Goal: Transaction & Acquisition: Purchase product/service

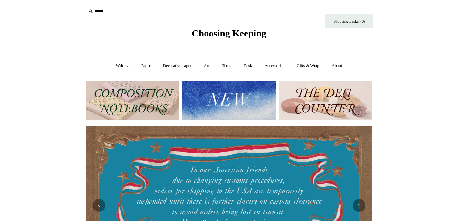
click at [101, 10] on input "text" at bounding box center [125, 11] width 78 height 12
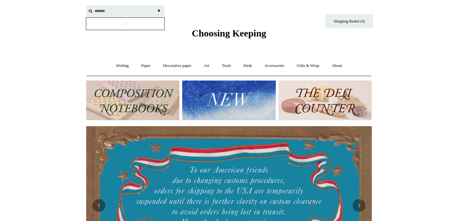
type input "*******"
click at [155, 5] on input "*" at bounding box center [158, 10] width 6 height 11
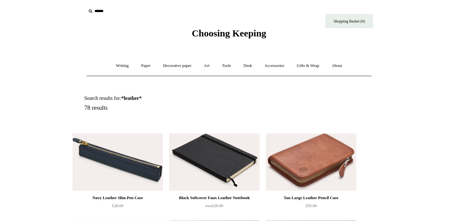
click at [104, 12] on input "text" at bounding box center [125, 11] width 78 height 12
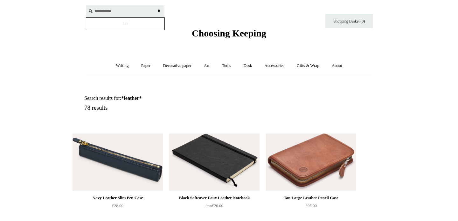
type input "**********"
click at [155, 5] on input "*" at bounding box center [158, 10] width 6 height 11
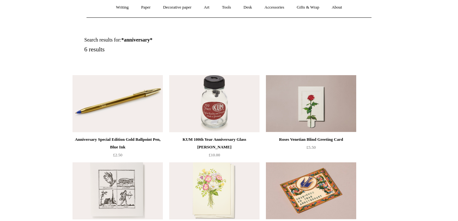
scroll to position [57, 0]
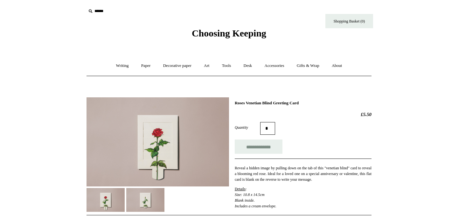
click at [153, 203] on img at bounding box center [145, 200] width 38 height 24
click at [111, 204] on img at bounding box center [105, 200] width 38 height 24
click at [159, 193] on img at bounding box center [145, 200] width 38 height 24
click at [111, 201] on img at bounding box center [105, 200] width 38 height 24
click at [143, 196] on img at bounding box center [145, 200] width 38 height 24
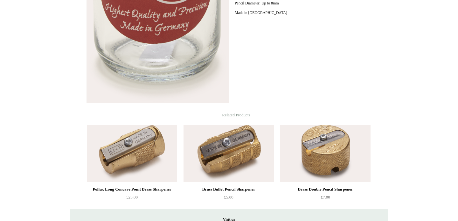
scroll to position [131, 0]
